Goal: Information Seeking & Learning: Learn about a topic

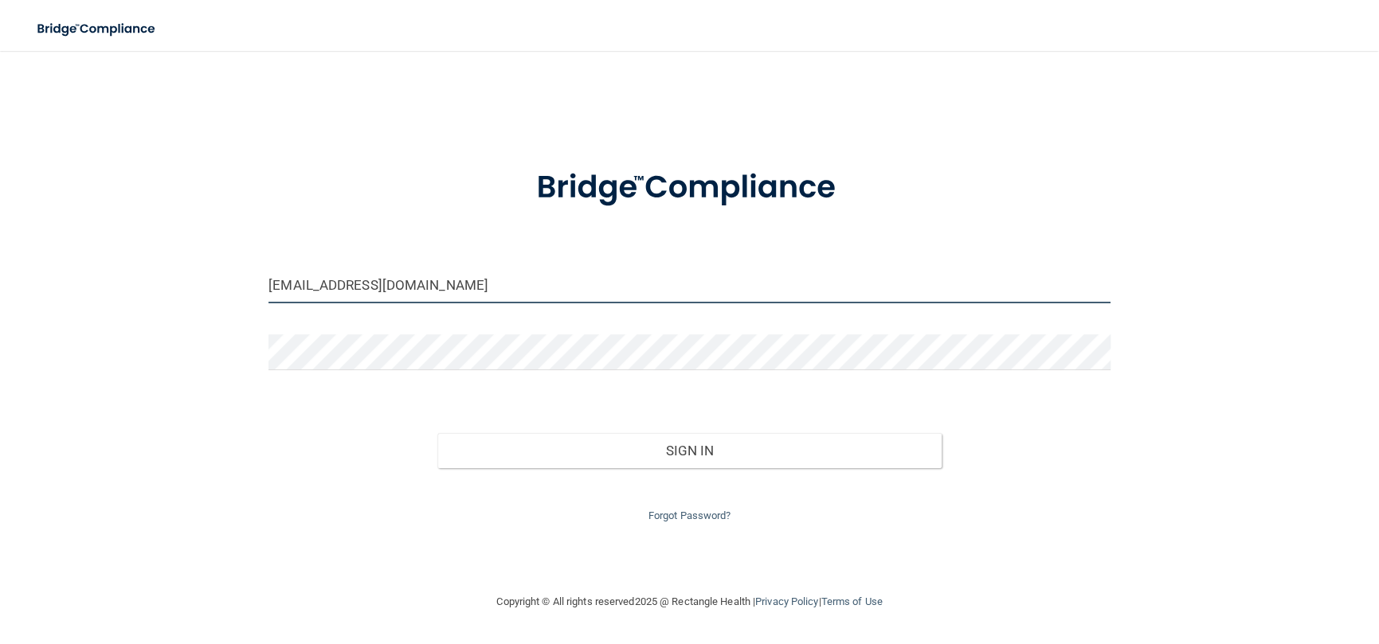
drag, startPoint x: 403, startPoint y: 282, endPoint x: 139, endPoint y: 257, distance: 264.8
click at [139, 272] on div "[EMAIL_ADDRESS][DOMAIN_NAME] Invalid email/password. You don't have permission …" at bounding box center [689, 322] width 1315 height 510
type input "[EMAIL_ADDRESS][DOMAIN_NAME]"
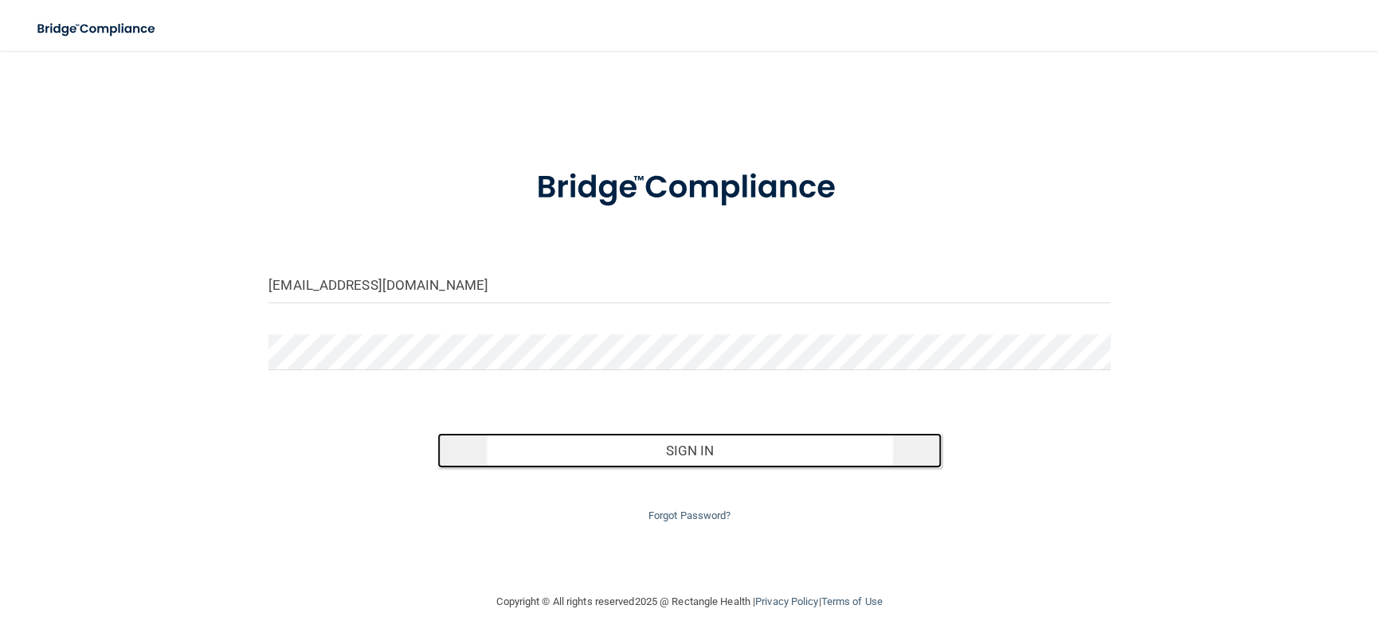
click at [760, 446] on button "Sign In" at bounding box center [689, 450] width 505 height 35
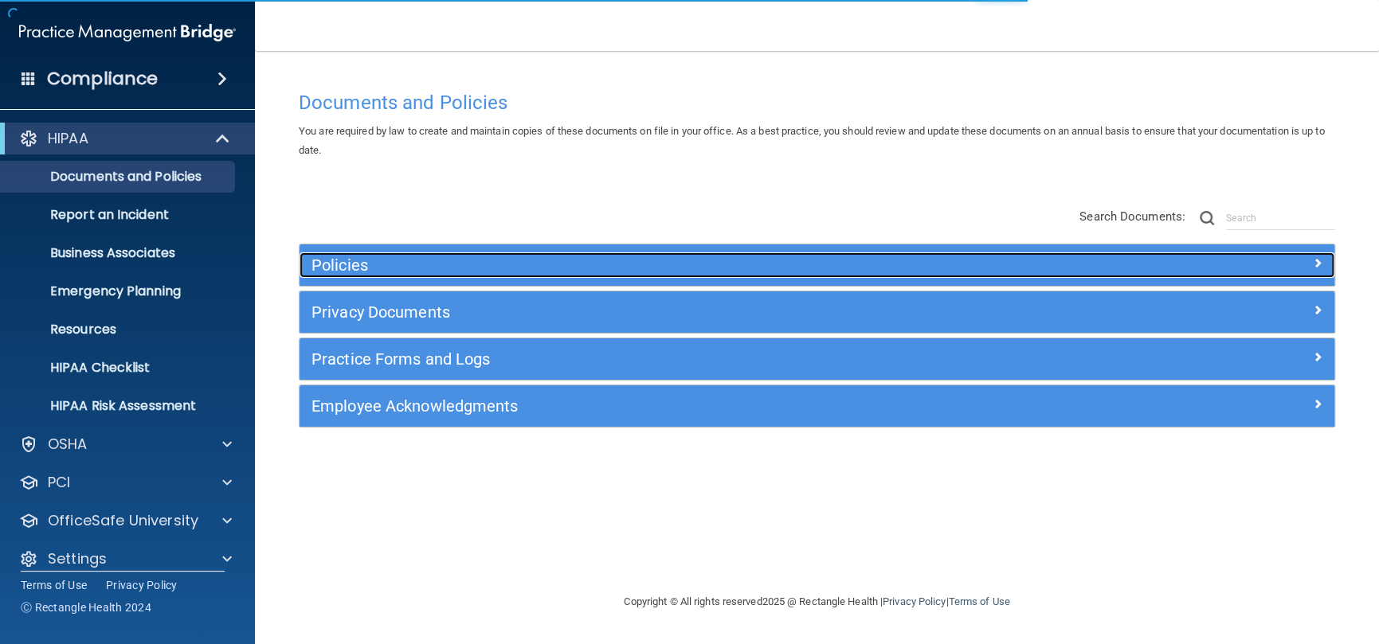
click at [513, 257] on h5 "Policies" at bounding box center [687, 266] width 752 height 18
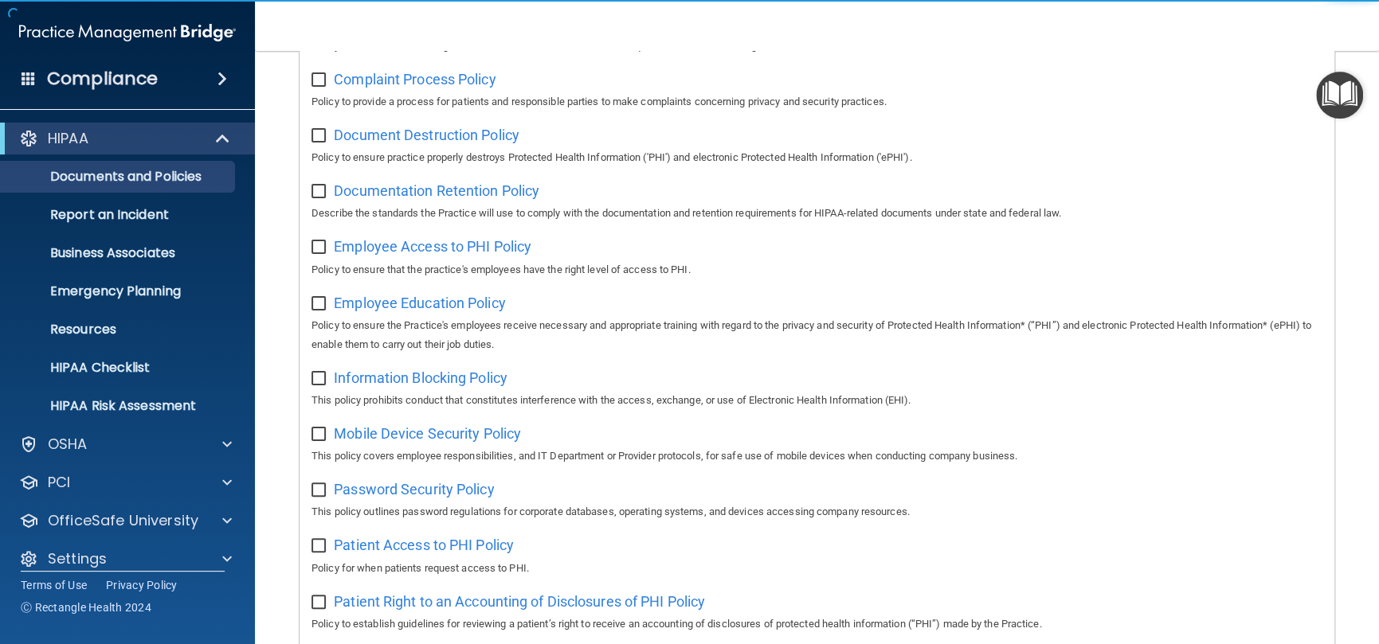
scroll to position [398, 0]
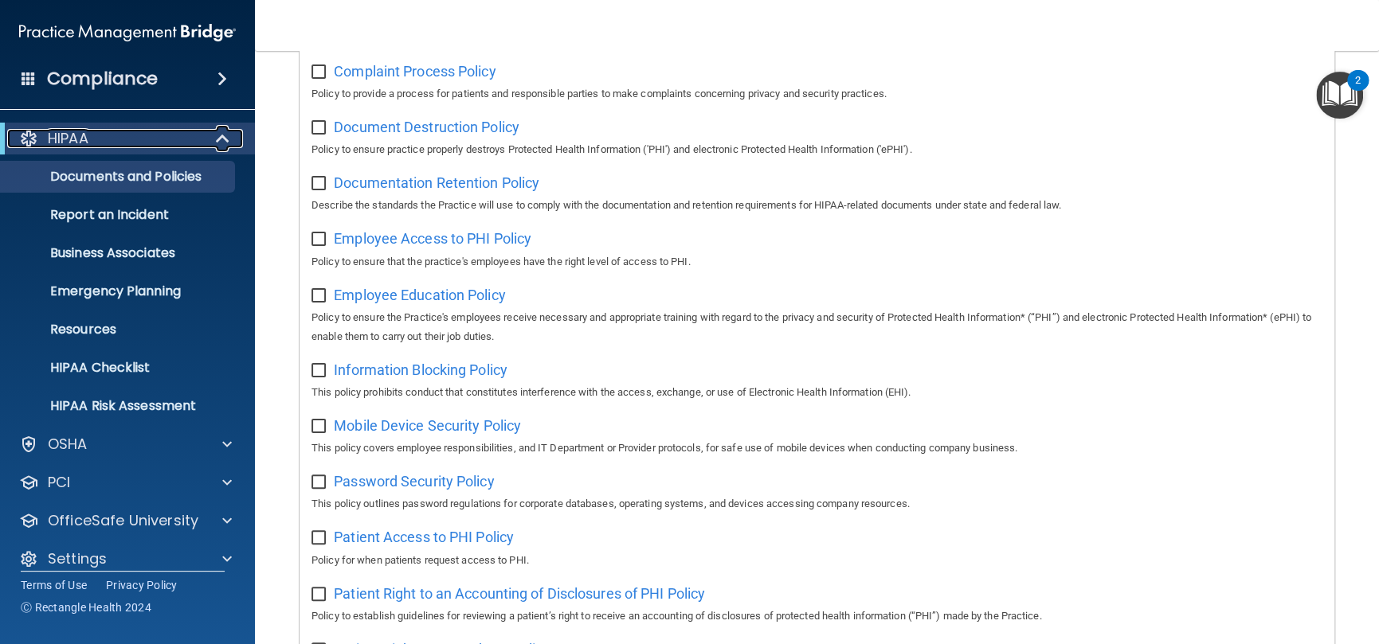
click at [210, 141] on div at bounding box center [223, 138] width 39 height 19
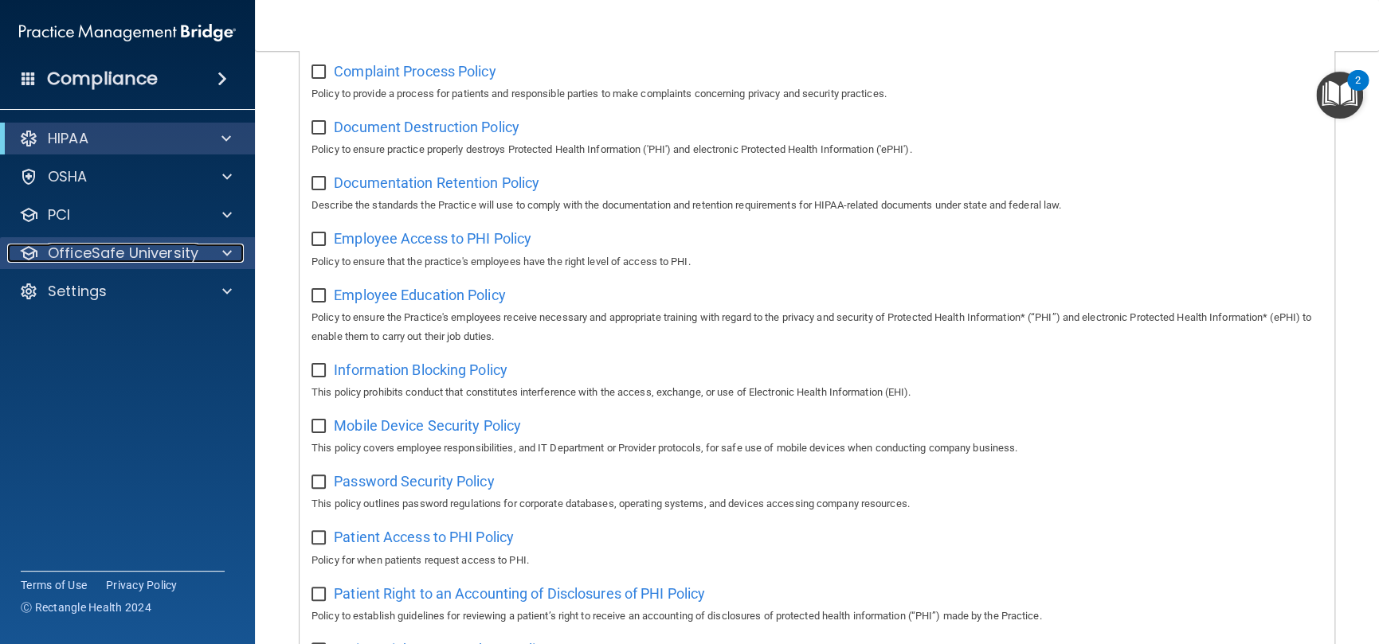
click at [170, 257] on p "OfficeSafe University" at bounding box center [123, 253] width 151 height 19
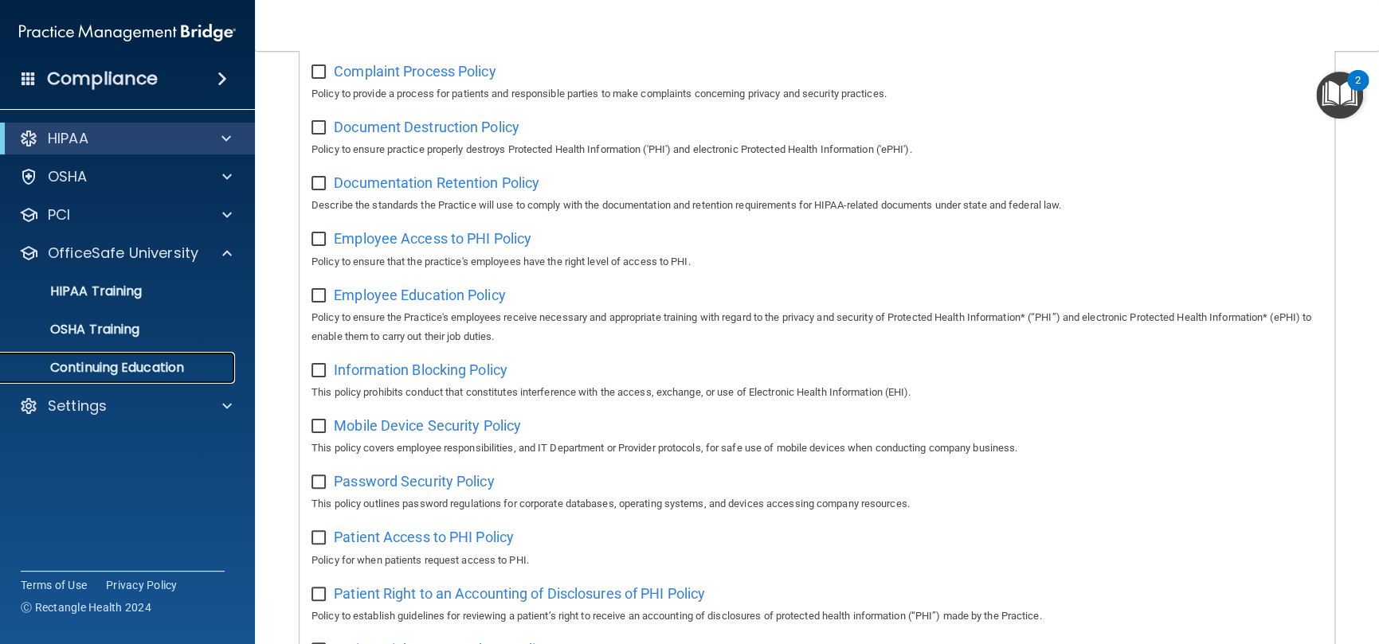
click at [155, 378] on link "Continuing Education" at bounding box center [109, 368] width 251 height 32
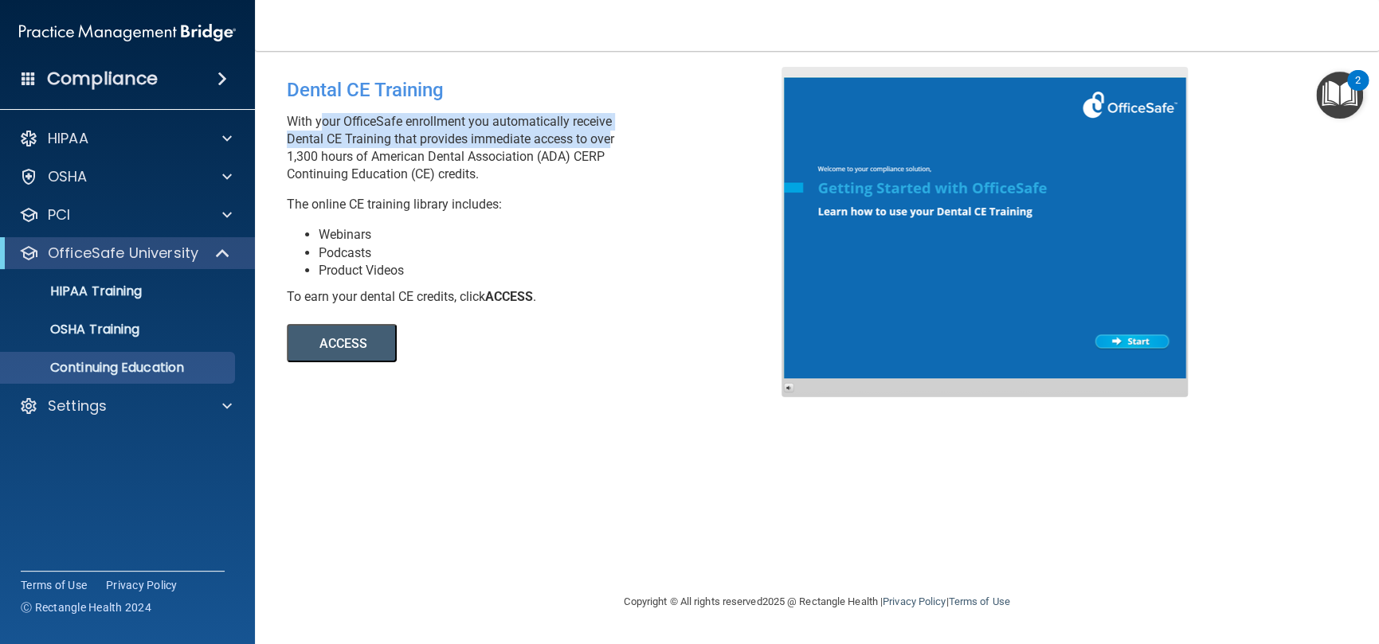
drag, startPoint x: 317, startPoint y: 123, endPoint x: 608, endPoint y: 136, distance: 291.1
click at [608, 136] on p "With your OfficeSafe enrollment you automatically receive Dental CE Training th…" at bounding box center [540, 148] width 507 height 70
click at [558, 144] on p "With your OfficeSafe enrollment you automatically receive Dental CE Training th…" at bounding box center [540, 148] width 507 height 70
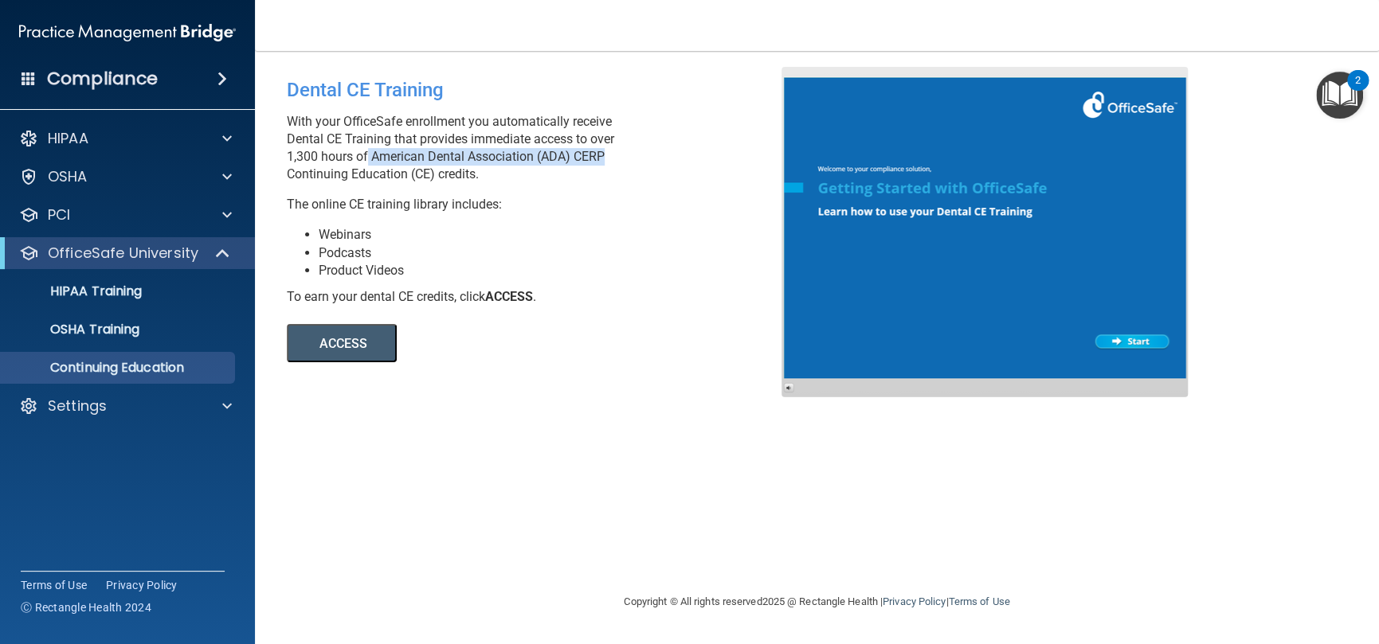
drag, startPoint x: 541, startPoint y: 161, endPoint x: 601, endPoint y: 162, distance: 59.8
click at [601, 162] on p "With your OfficeSafe enrollment you automatically receive Dental CE Training th…" at bounding box center [540, 148] width 507 height 70
click at [384, 171] on p "With your OfficeSafe enrollment you automatically receive Dental CE Training th…" at bounding box center [540, 148] width 507 height 70
click at [326, 336] on button "ACCESS" at bounding box center [342, 343] width 110 height 38
